Goal: Find specific page/section: Find specific page/section

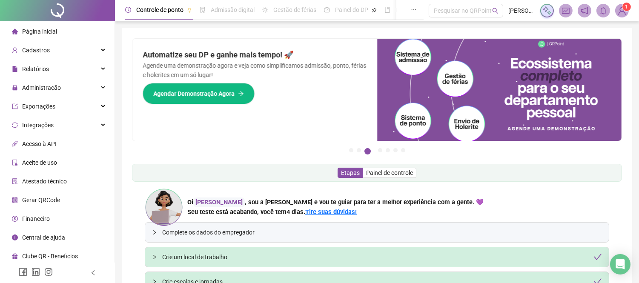
click at [623, 11] on img at bounding box center [622, 10] width 13 height 13
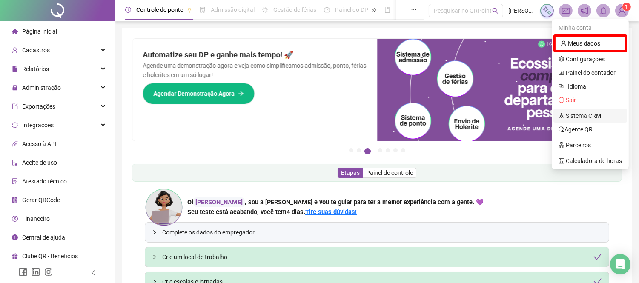
click at [586, 118] on link "Sistema CRM" at bounding box center [580, 115] width 43 height 7
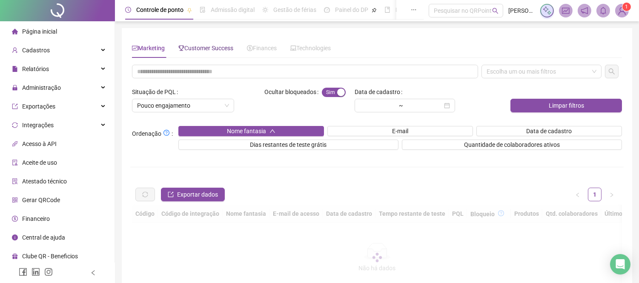
click at [192, 45] on span "Customer Success" at bounding box center [205, 48] width 55 height 7
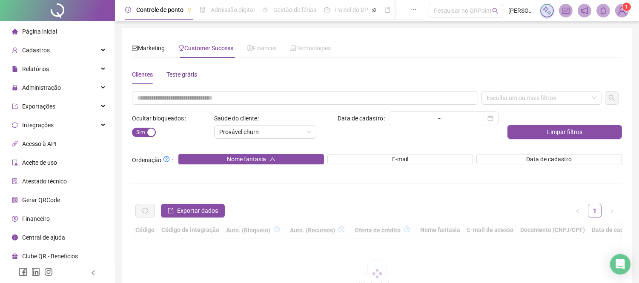
click at [176, 77] on div "Teste grátis" at bounding box center [182, 74] width 31 height 9
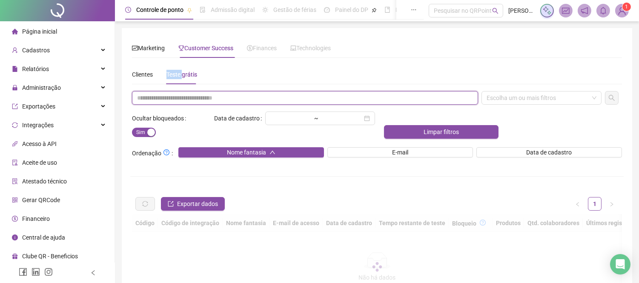
click at [203, 100] on input "text" at bounding box center [305, 98] width 346 height 14
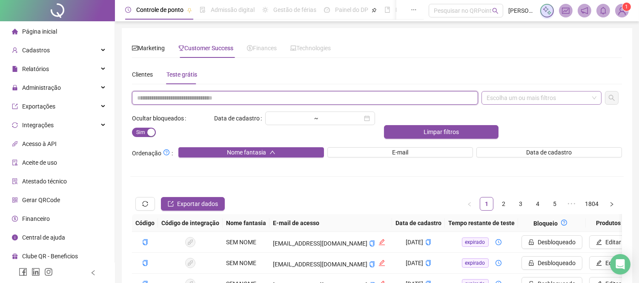
click at [540, 95] on div "Escolha um ou mais filtros" at bounding box center [542, 98] width 120 height 14
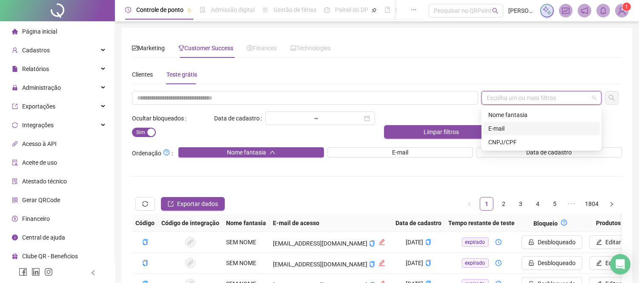
click at [507, 128] on div "E-mail" at bounding box center [541, 128] width 106 height 9
